Goal: Transaction & Acquisition: Obtain resource

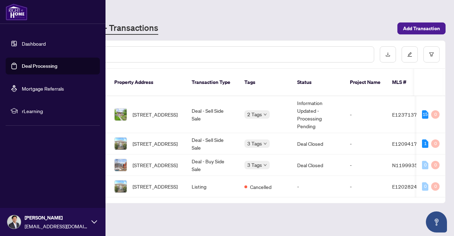
click at [22, 67] on link "Deal Processing" at bounding box center [39, 66] width 35 height 6
click at [44, 46] on link "Dashboard" at bounding box center [34, 43] width 24 height 6
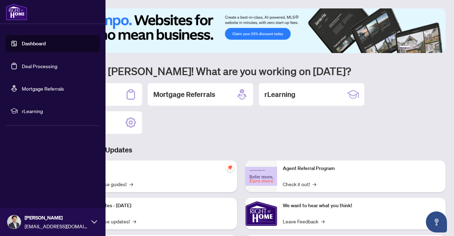
click at [42, 66] on link "Deal Processing" at bounding box center [39, 66] width 35 height 6
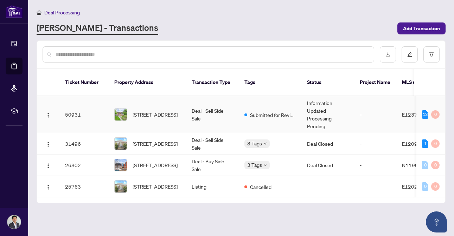
click at [239, 112] on td "Submitted for Review" at bounding box center [270, 114] width 63 height 37
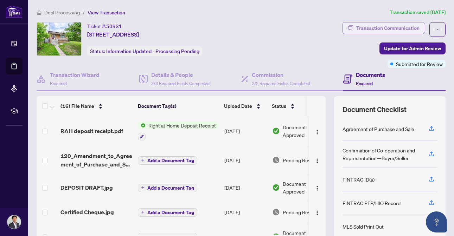
click at [402, 30] on div "Transaction Communication" at bounding box center [387, 27] width 63 height 11
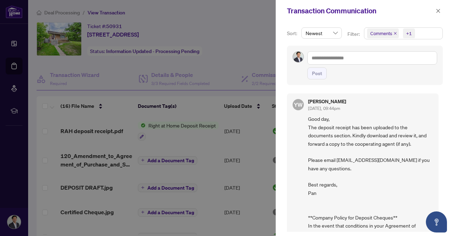
click at [245, 56] on div at bounding box center [227, 118] width 454 height 236
click at [437, 12] on icon "close" at bounding box center [437, 10] width 5 height 5
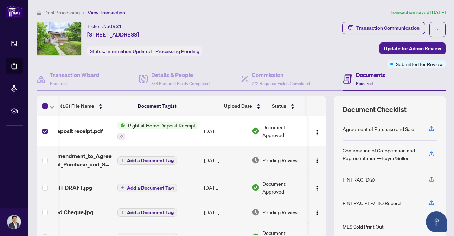
scroll to position [0, 22]
click at [316, 129] on img "button" at bounding box center [317, 132] width 6 height 6
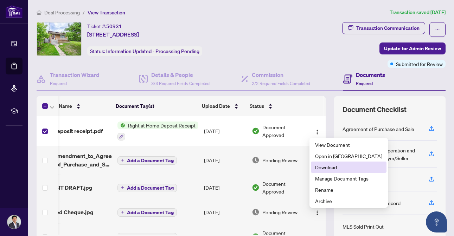
click at [331, 164] on span "Download" at bounding box center [348, 167] width 67 height 8
